Goal: Task Accomplishment & Management: Manage account settings

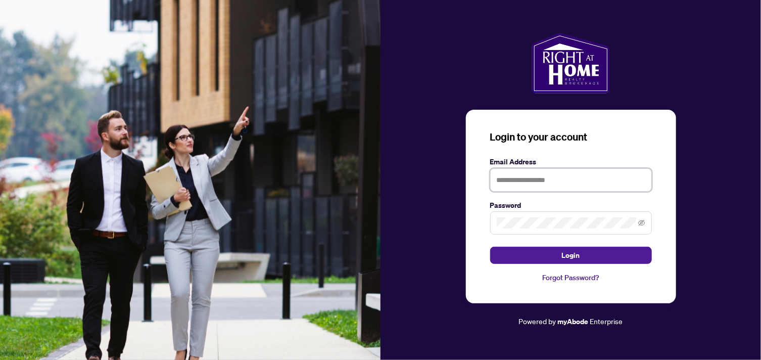
click at [526, 182] on input "text" at bounding box center [571, 179] width 162 height 23
type input "**********"
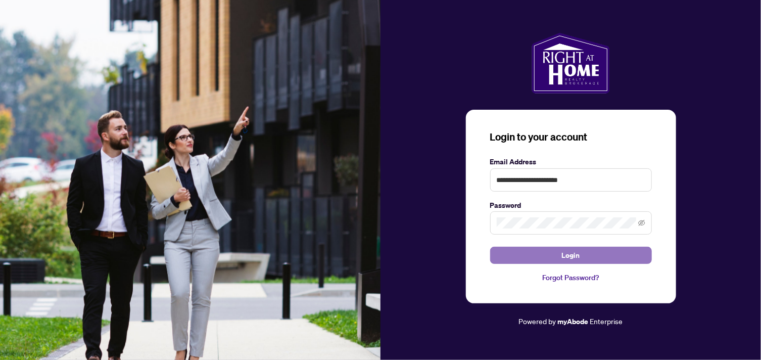
click at [563, 257] on span "Login" at bounding box center [571, 255] width 18 height 16
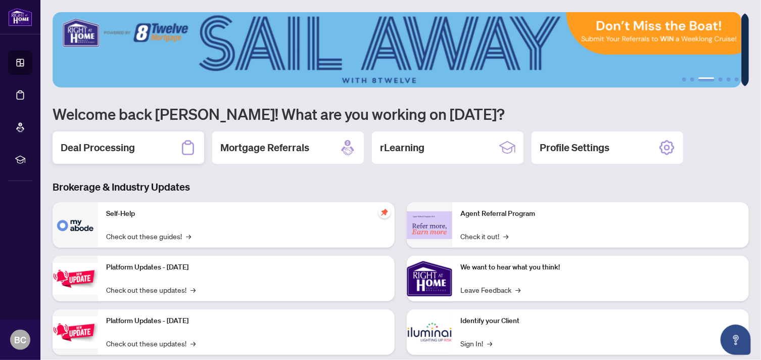
click at [128, 152] on h2 "Deal Processing" at bounding box center [98, 148] width 74 height 14
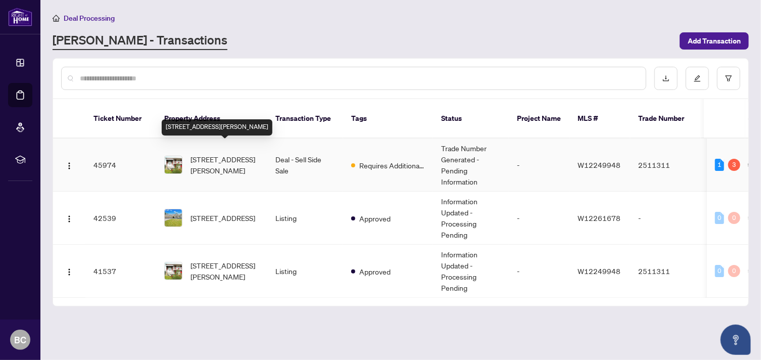
click at [210, 154] on span "[STREET_ADDRESS][PERSON_NAME]" at bounding box center [225, 165] width 69 height 22
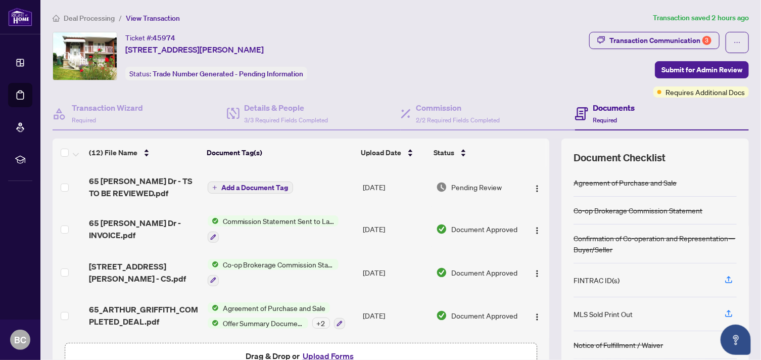
click at [544, 343] on div "(12) File Name Document Tag(s) Upload Date Status 65 [PERSON_NAME] Dr - TS TO B…" at bounding box center [401, 262] width 696 height 248
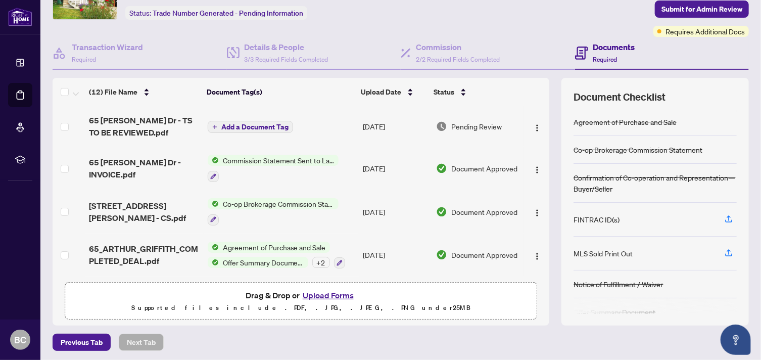
scroll to position [62, 0]
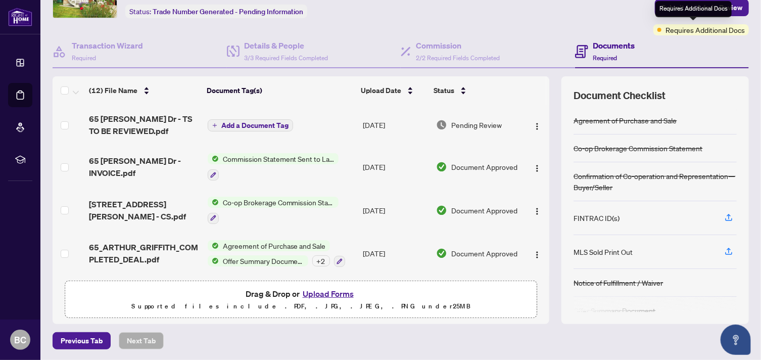
click at [655, 29] on div "Requires Additional Docs" at bounding box center [702, 29] width 96 height 11
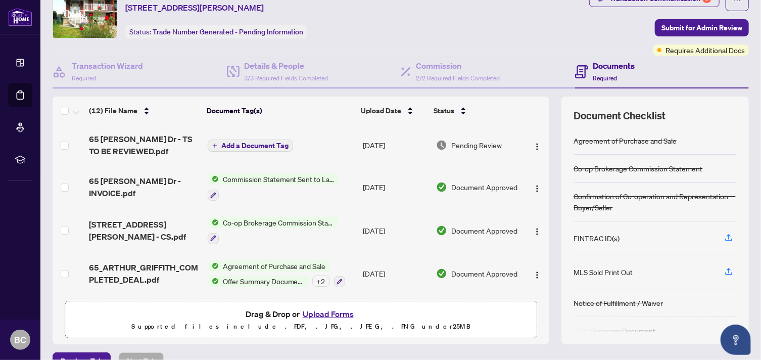
scroll to position [0, 0]
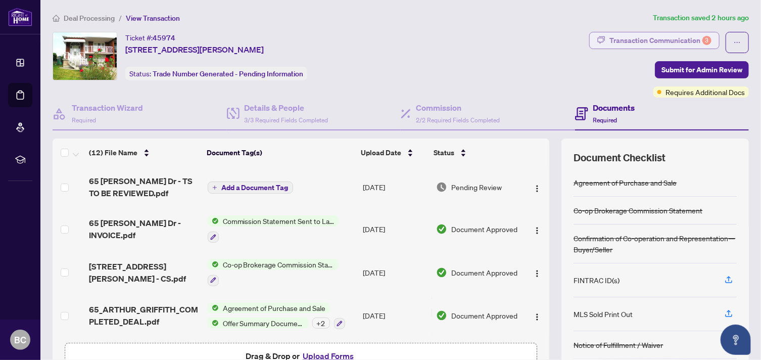
click at [633, 45] on div "Transaction Communication 3" at bounding box center [661, 40] width 102 height 16
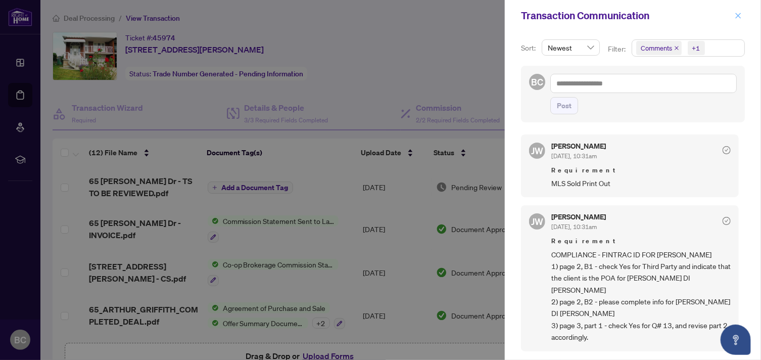
click at [738, 14] on icon "close" at bounding box center [738, 15] width 7 height 7
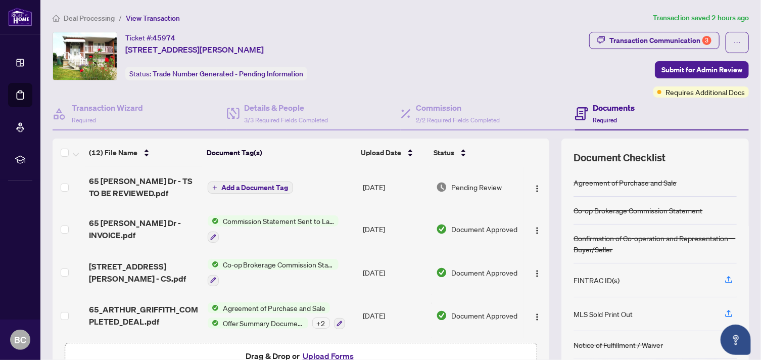
click at [617, 113] on div "Documents Required" at bounding box center [614, 114] width 42 height 24
click at [593, 109] on h4 "Documents" at bounding box center [614, 108] width 42 height 12
click at [597, 119] on span "Required" at bounding box center [605, 120] width 24 height 8
click at [142, 15] on span "View Transaction" at bounding box center [153, 18] width 54 height 9
click at [152, 17] on span "View Transaction" at bounding box center [153, 18] width 54 height 9
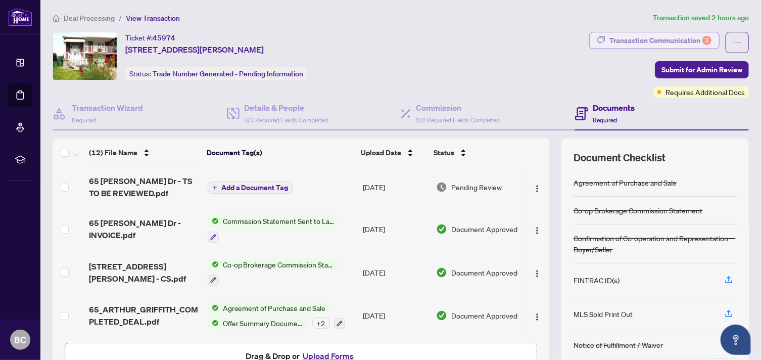
click at [663, 35] on div "Transaction Communication 3" at bounding box center [661, 40] width 102 height 16
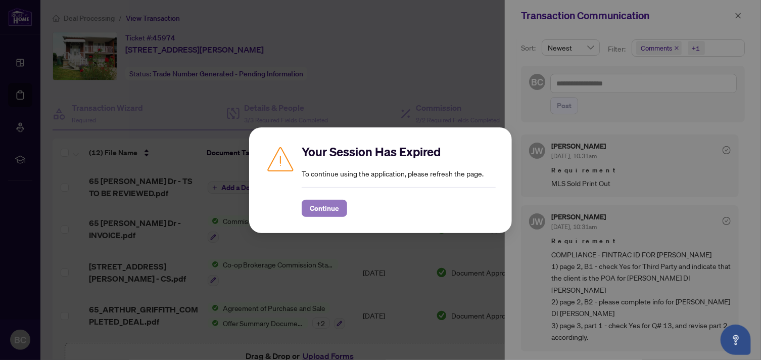
click at [334, 206] on span "Continue" at bounding box center [324, 208] width 29 height 16
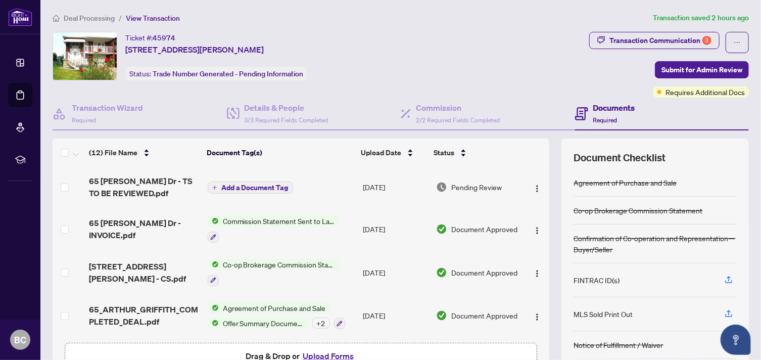
click at [549, 356] on div "(12) File Name Document Tag(s) Upload Date Status 65 [PERSON_NAME] Dr - TS TO B…" at bounding box center [401, 262] width 696 height 248
click at [734, 43] on icon "ellipsis" at bounding box center [737, 42] width 7 height 7
click at [609, 67] on div "Transaction Communication 3 Submit for Admin Review Requires Additional Docs" at bounding box center [669, 65] width 160 height 66
click at [629, 37] on div "Transaction Communication 3" at bounding box center [661, 40] width 102 height 16
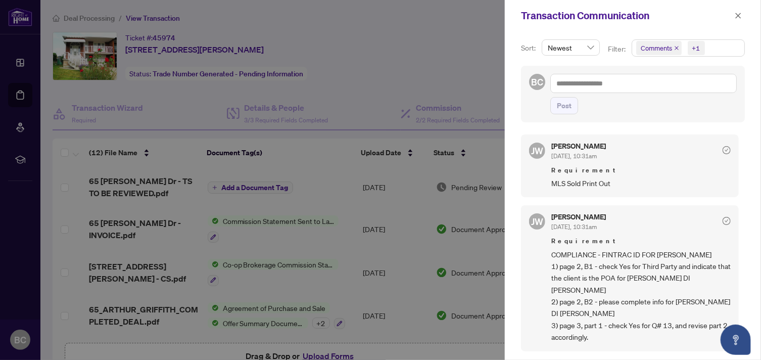
scroll to position [197, 0]
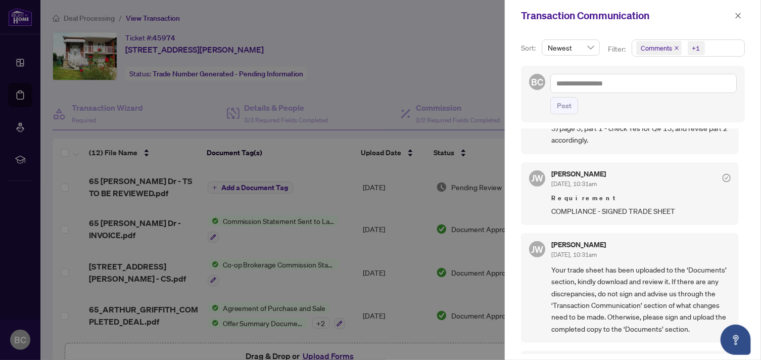
click at [738, 296] on div "[PERSON_NAME] [DATE], 10:31am Requirement MLS Sold Print Out [PERSON_NAME] [DAT…" at bounding box center [633, 240] width 224 height 225
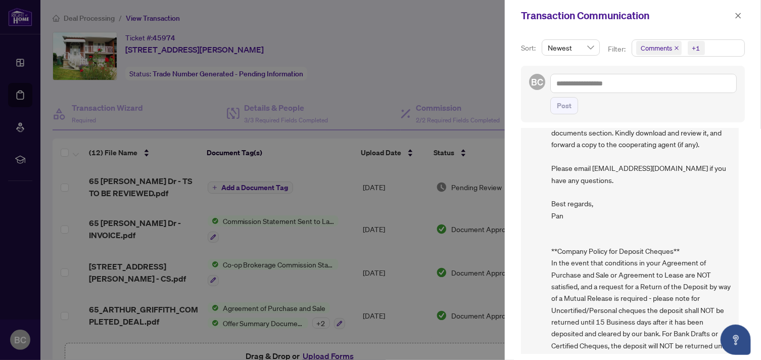
scroll to position [490, 0]
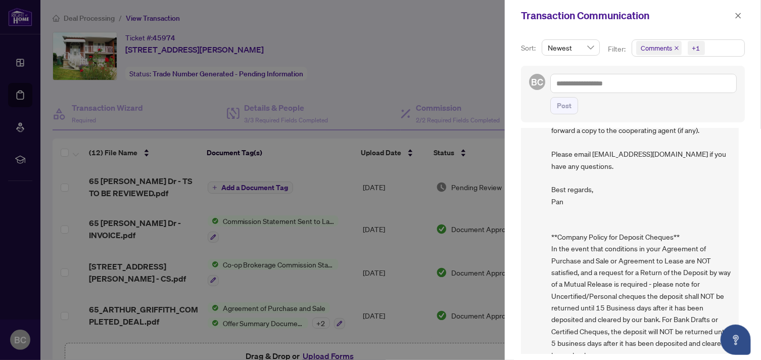
click at [589, 46] on span "Newest" at bounding box center [571, 47] width 46 height 15
click at [661, 105] on div "Post" at bounding box center [643, 105] width 187 height 17
click at [693, 47] on div "+1" at bounding box center [696, 48] width 8 height 10
click at [643, 119] on span "Select Activity History" at bounding box center [642, 118] width 8 height 8
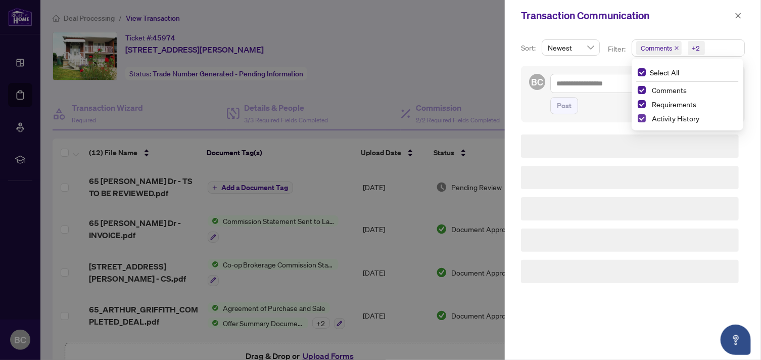
scroll to position [0, 0]
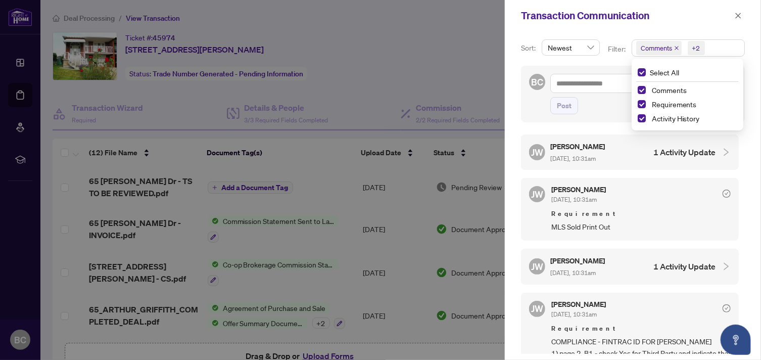
click at [736, 299] on div "[PERSON_NAME] [DATE], 10:31am 1 Activity Update [PERSON_NAME] [DATE], 10:31am R…" at bounding box center [633, 240] width 224 height 225
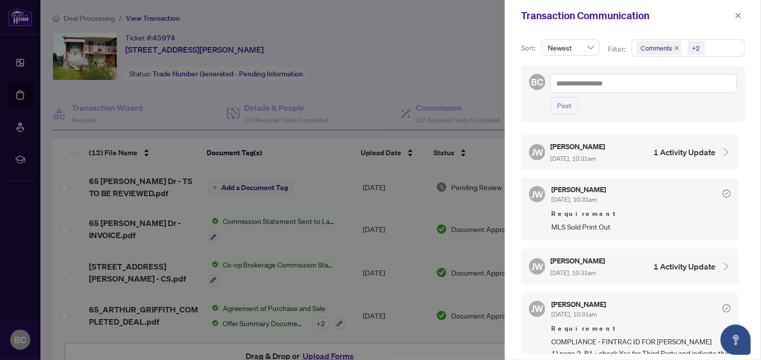
click at [736, 355] on div "Sort: Newest desc asc Newest Oldest Filter: Comments +2 Select All Comments Req…" at bounding box center [633, 195] width 256 height 329
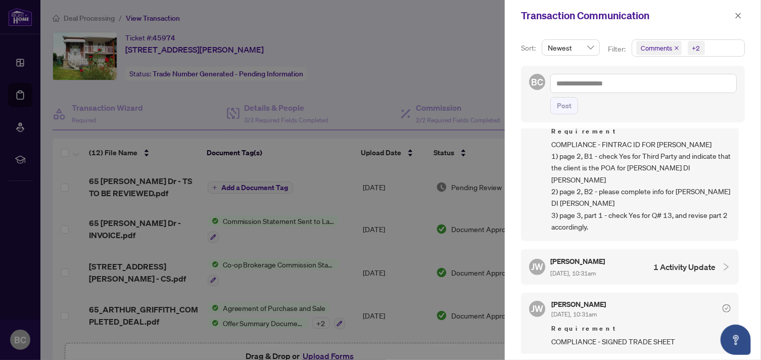
scroll to position [395, 0]
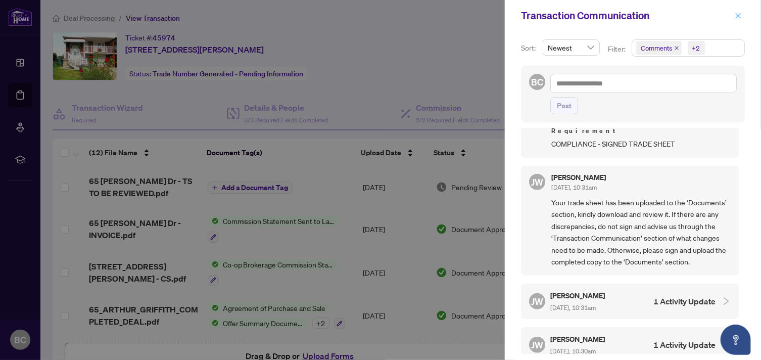
click at [736, 16] on icon "close" at bounding box center [738, 15] width 7 height 7
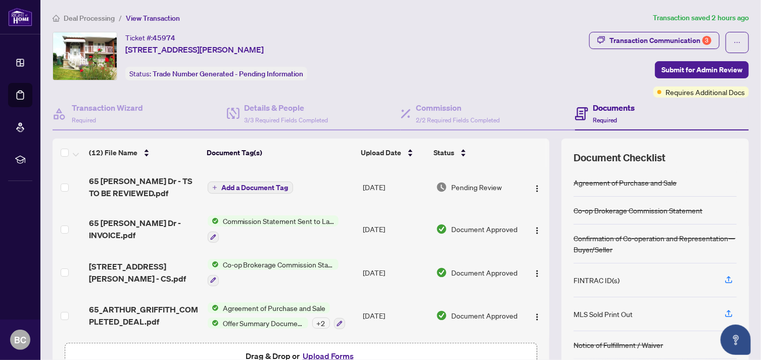
click at [538, 157] on th at bounding box center [534, 152] width 26 height 28
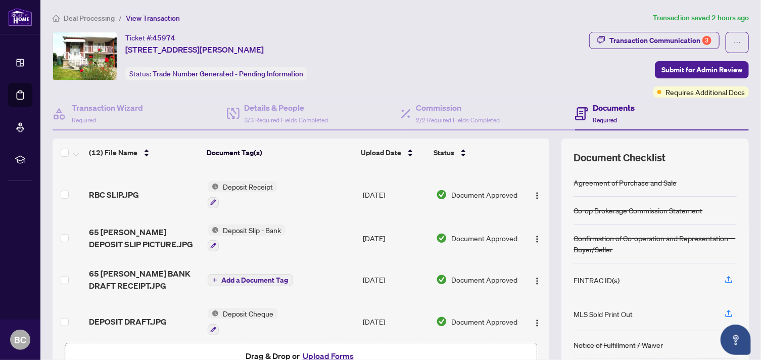
scroll to position [339, 0]
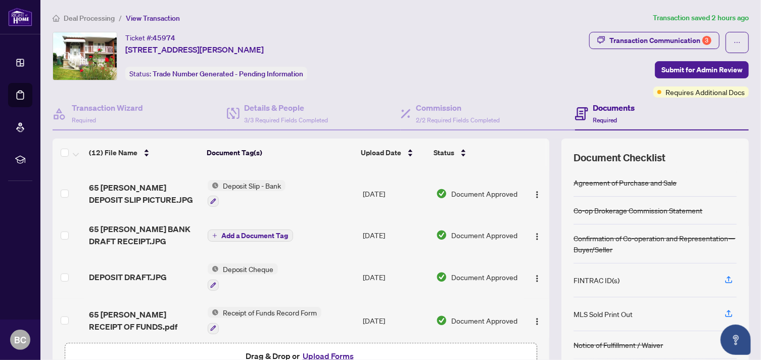
click at [596, 106] on h4 "Documents" at bounding box center [614, 108] width 42 height 12
click at [596, 116] on span "Required" at bounding box center [605, 120] width 24 height 8
click at [593, 103] on h4 "Documents" at bounding box center [614, 108] width 42 height 12
click at [610, 108] on h4 "Documents" at bounding box center [614, 108] width 42 height 12
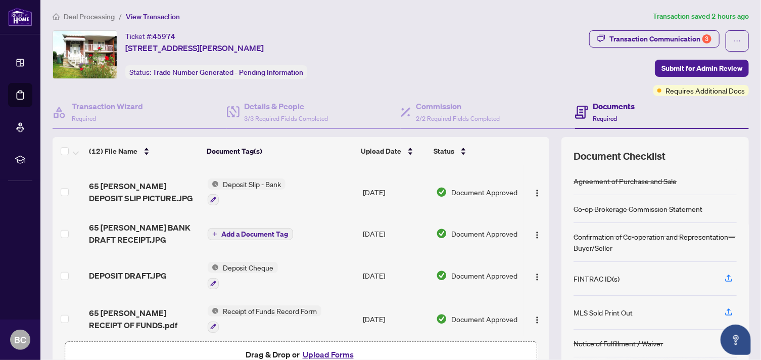
scroll to position [0, 0]
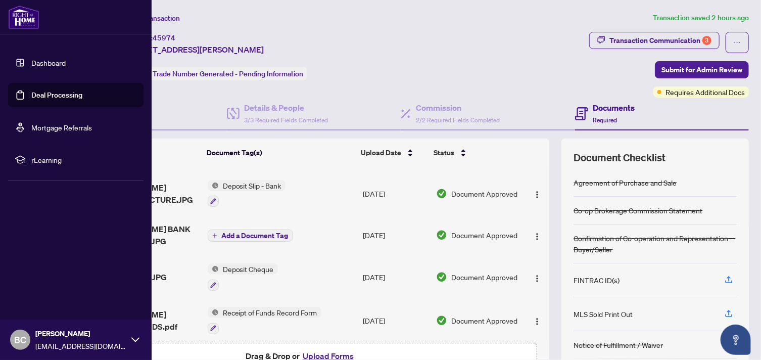
click at [45, 93] on link "Deal Processing" at bounding box center [56, 94] width 51 height 9
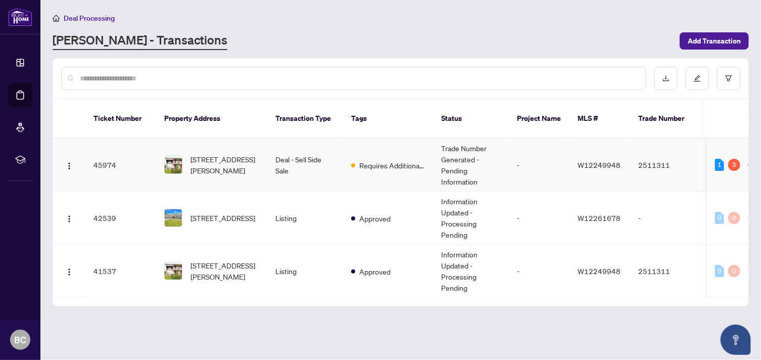
click at [461, 155] on td "Trade Number Generated - Pending Information" at bounding box center [471, 164] width 76 height 53
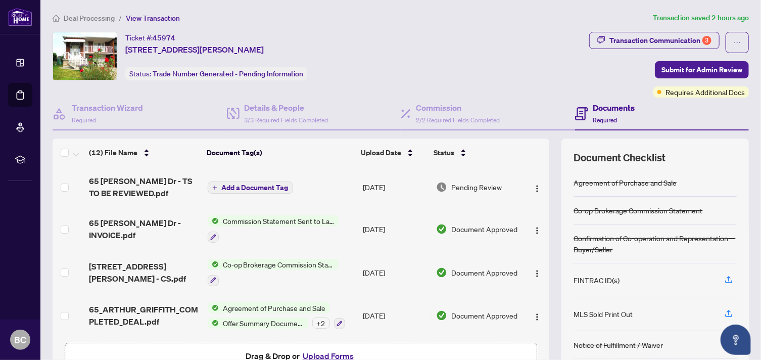
click at [537, 146] on th at bounding box center [534, 152] width 26 height 28
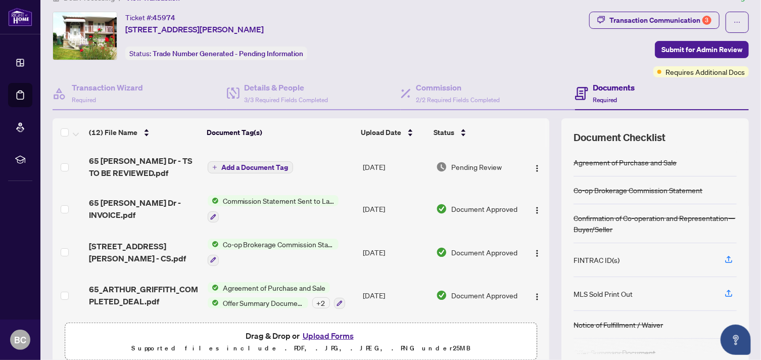
scroll to position [62, 0]
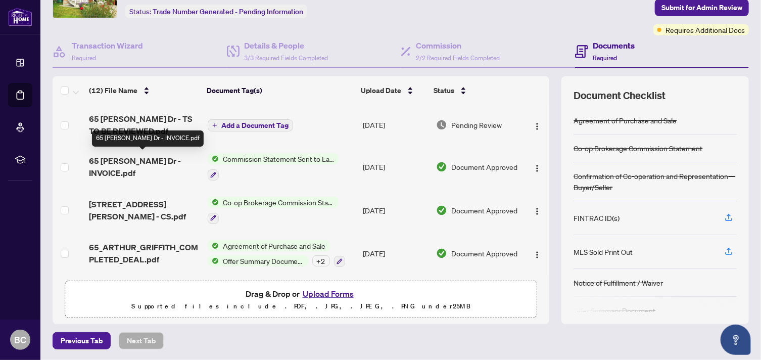
click at [141, 156] on span "65 [PERSON_NAME] Dr - INVOICE.pdf" at bounding box center [144, 167] width 111 height 24
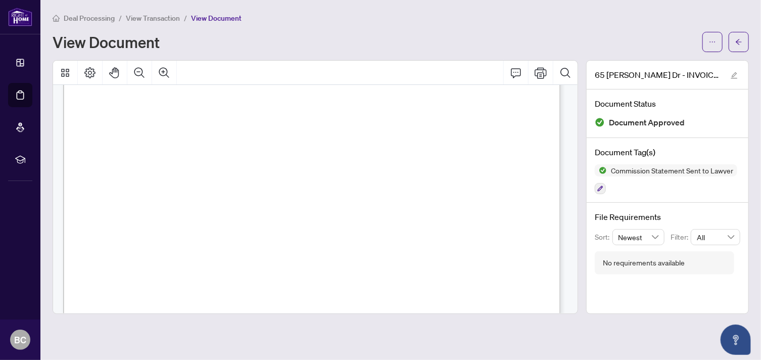
scroll to position [435, 0]
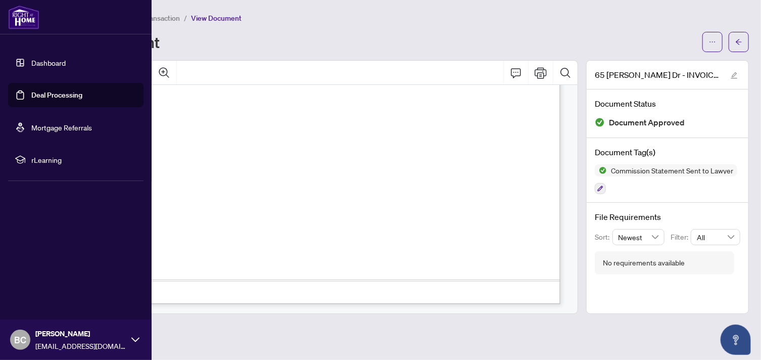
click at [49, 62] on link "Dashboard" at bounding box center [48, 62] width 34 height 9
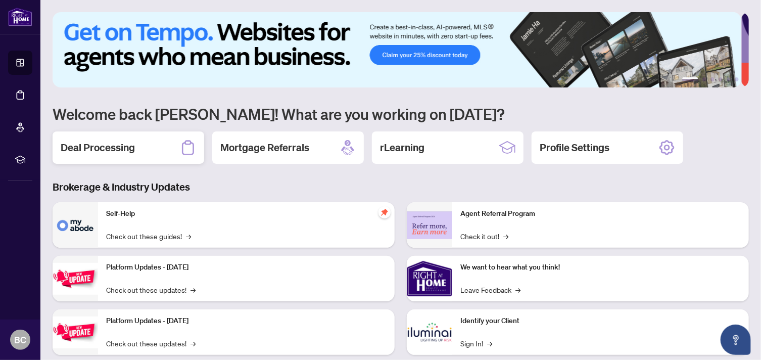
click at [120, 146] on h2 "Deal Processing" at bounding box center [98, 148] width 74 height 14
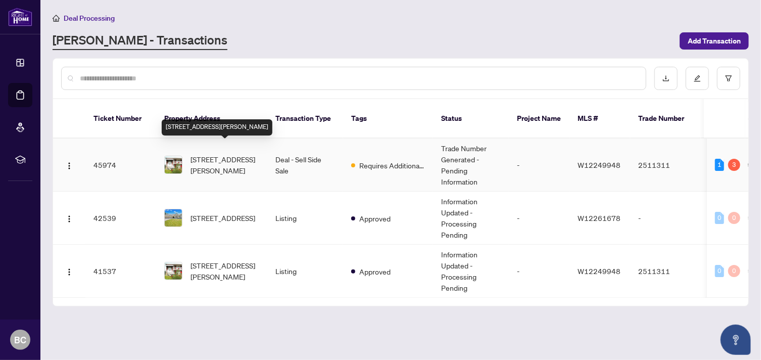
click at [215, 154] on span "[STREET_ADDRESS][PERSON_NAME]" at bounding box center [225, 165] width 69 height 22
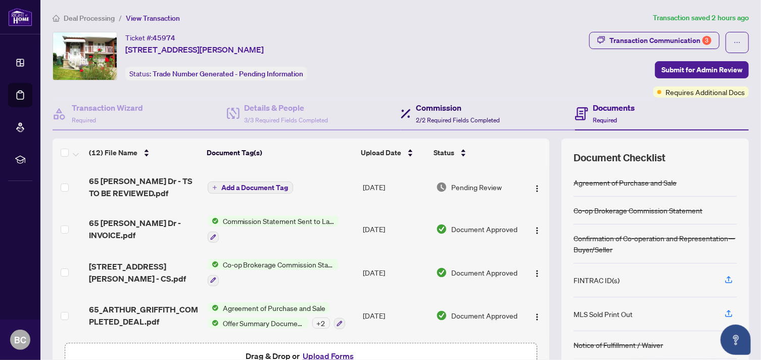
click at [416, 112] on h4 "Commission" at bounding box center [458, 108] width 84 height 12
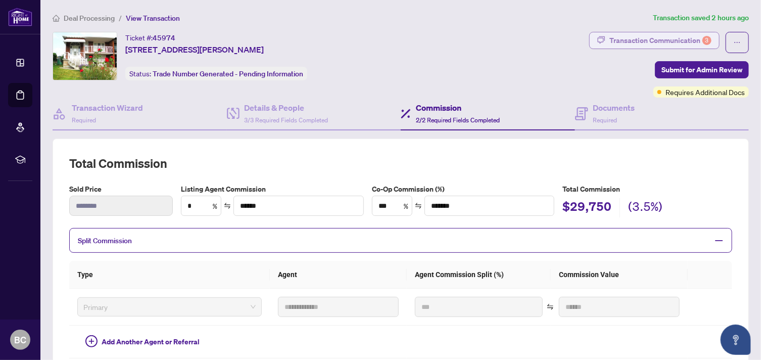
click at [625, 40] on div "Transaction Communication 3" at bounding box center [661, 40] width 102 height 16
type textarea "**********"
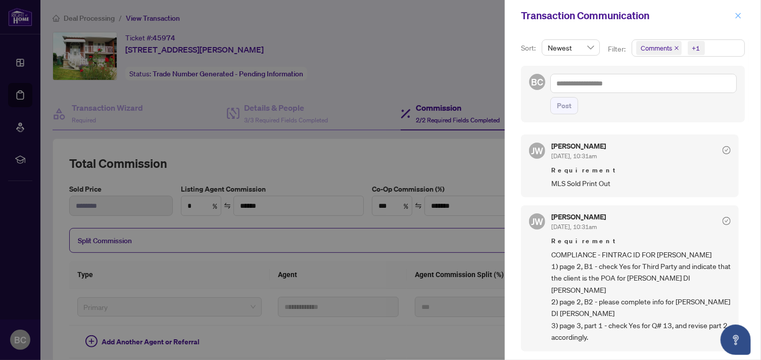
click at [736, 13] on icon "close" at bounding box center [738, 15] width 7 height 7
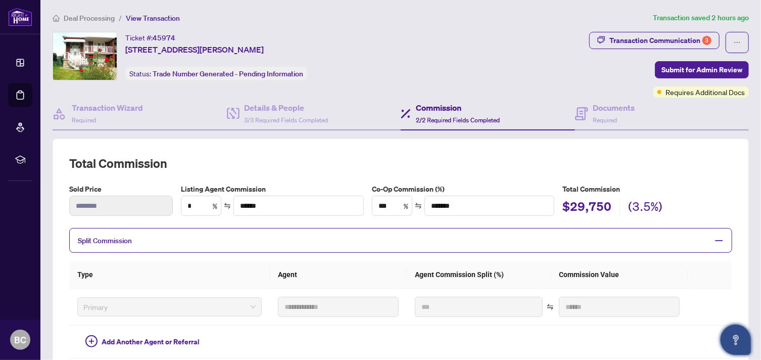
click at [747, 331] on button "Open asap" at bounding box center [736, 339] width 30 height 30
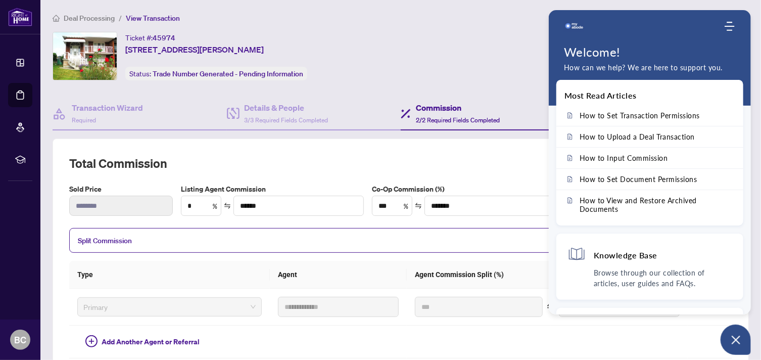
click at [493, 58] on div "Ticket #: 45974 [STREET_ADDRESS][PERSON_NAME] Status: Trade Number Generated - …" at bounding box center [319, 56] width 533 height 49
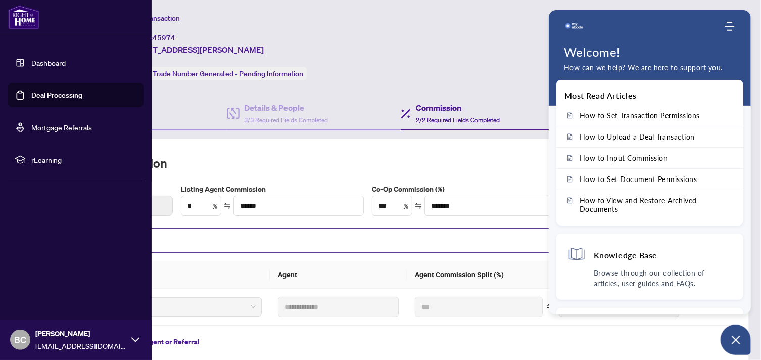
click at [134, 337] on icon at bounding box center [135, 340] width 8 height 8
click at [39, 277] on span "Logout" at bounding box center [40, 279] width 23 height 16
